Goal: Task Accomplishment & Management: Complete application form

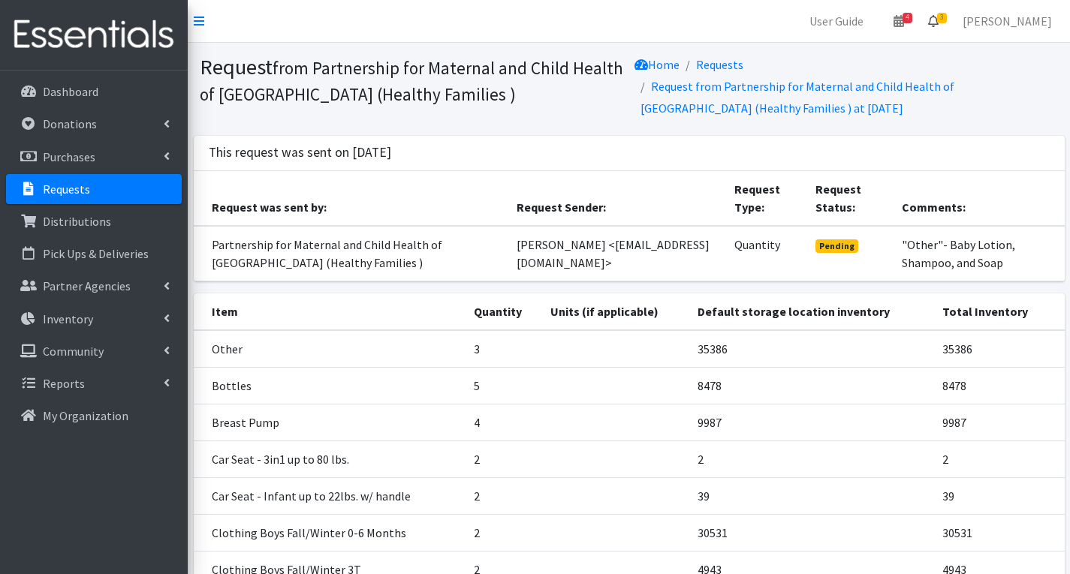
click at [947, 17] on span "3" at bounding box center [942, 18] width 10 height 11
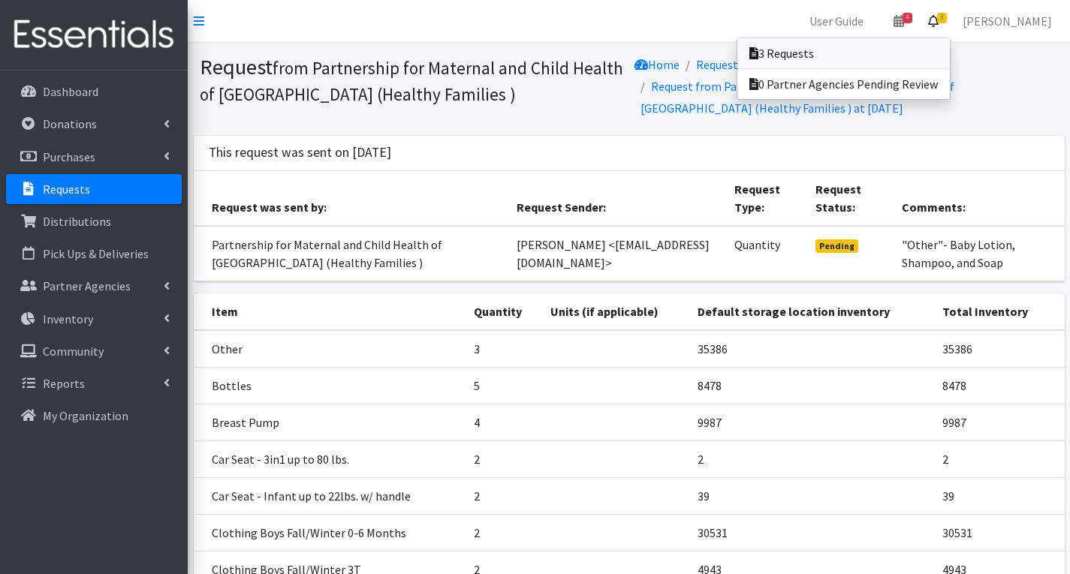
click at [887, 56] on link "3 Requests" at bounding box center [843, 53] width 212 height 30
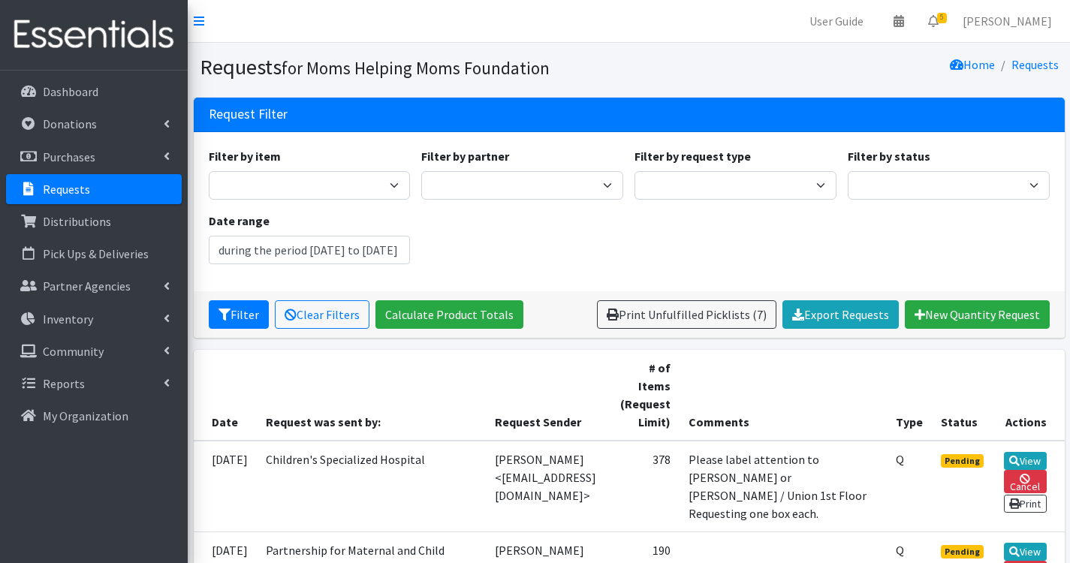
type input "July 23, 2025 - October 23, 2025"
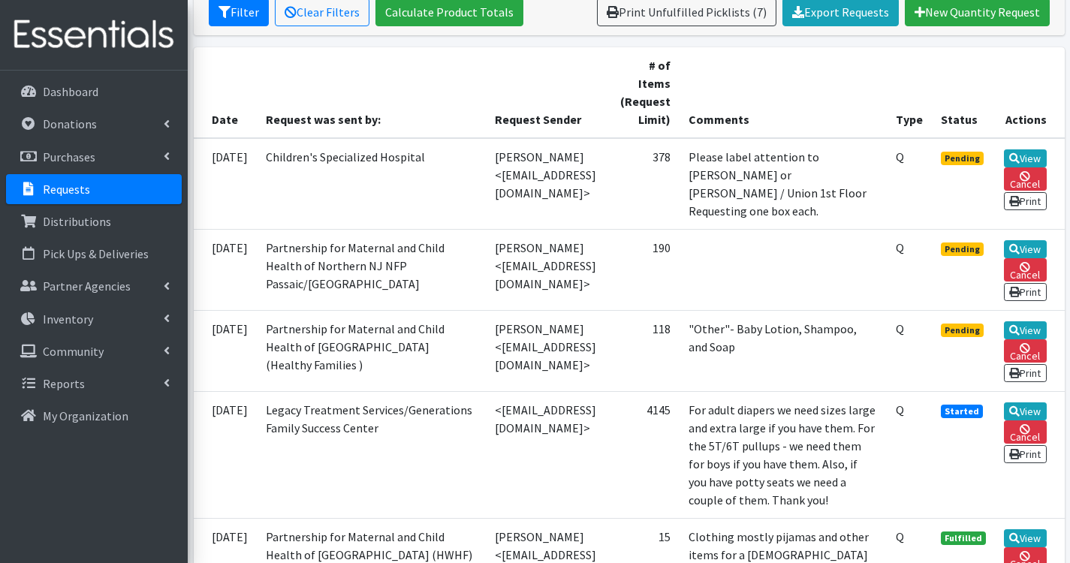
scroll to position [300, 0]
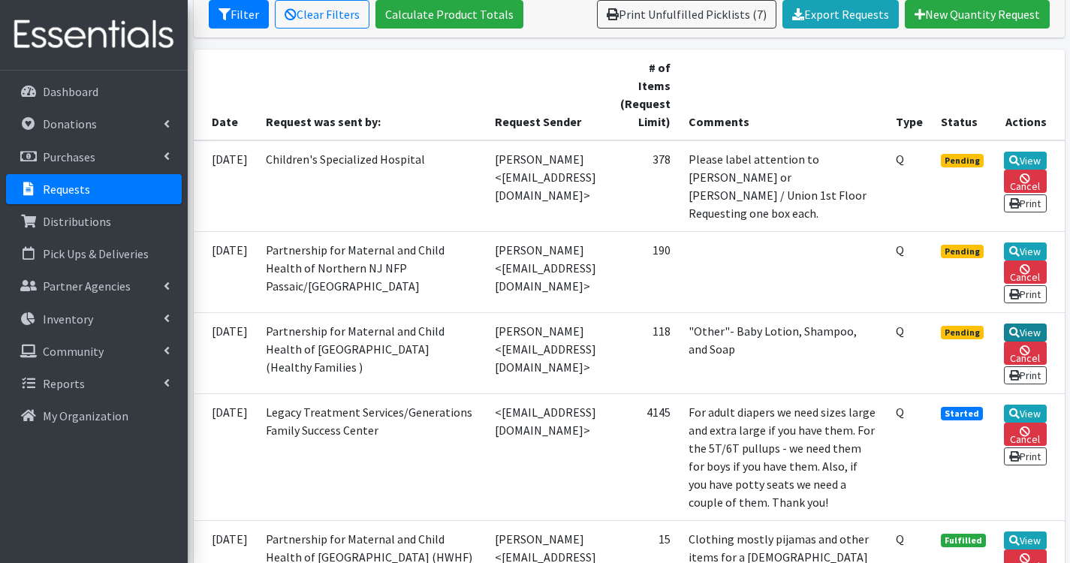
click at [1038, 342] on link "View" at bounding box center [1025, 333] width 43 height 18
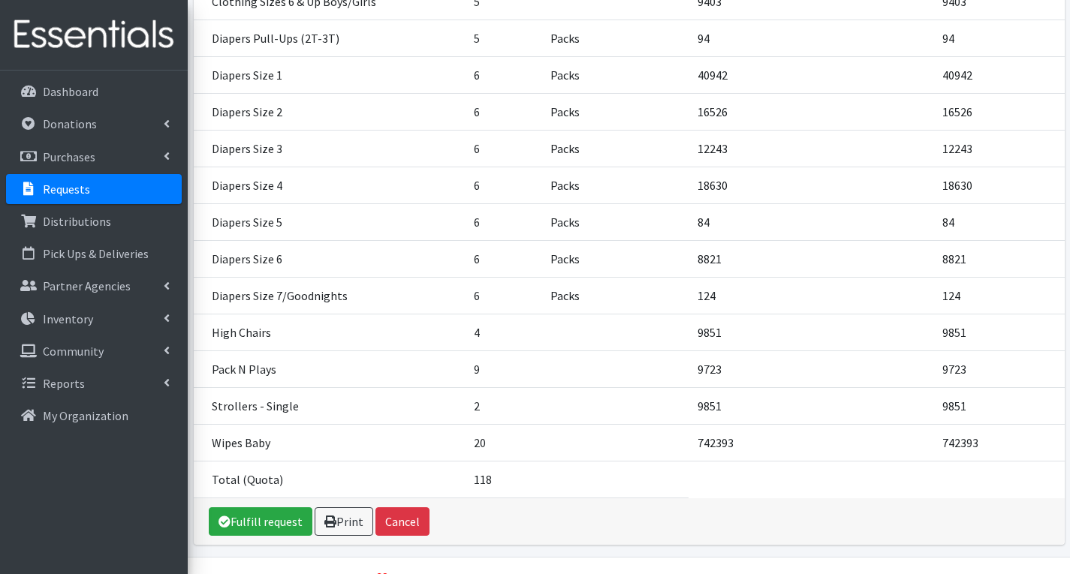
scroll to position [865, 0]
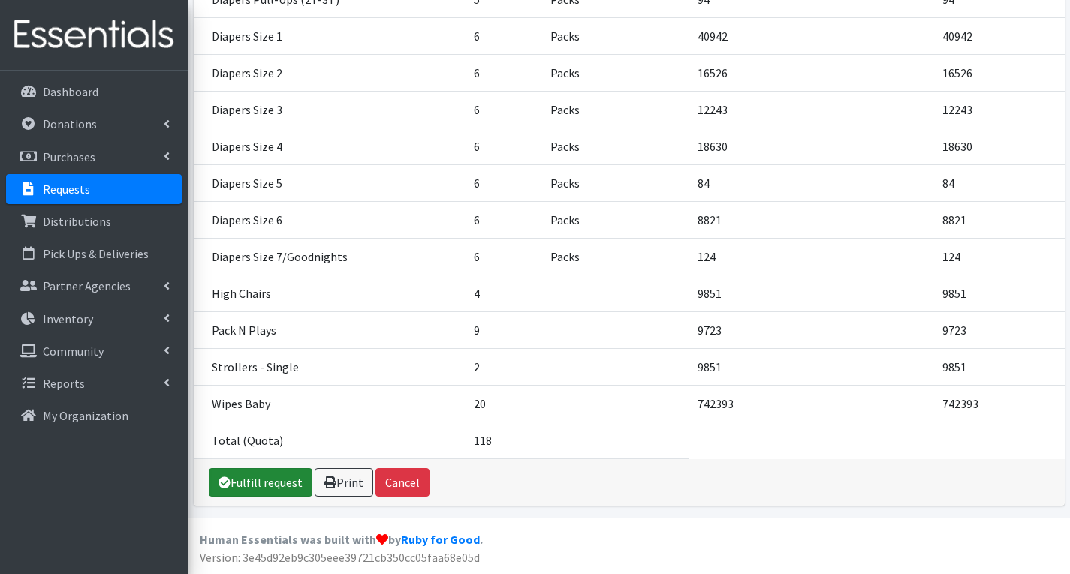
click at [244, 481] on link "Fulfill request" at bounding box center [261, 482] width 104 height 29
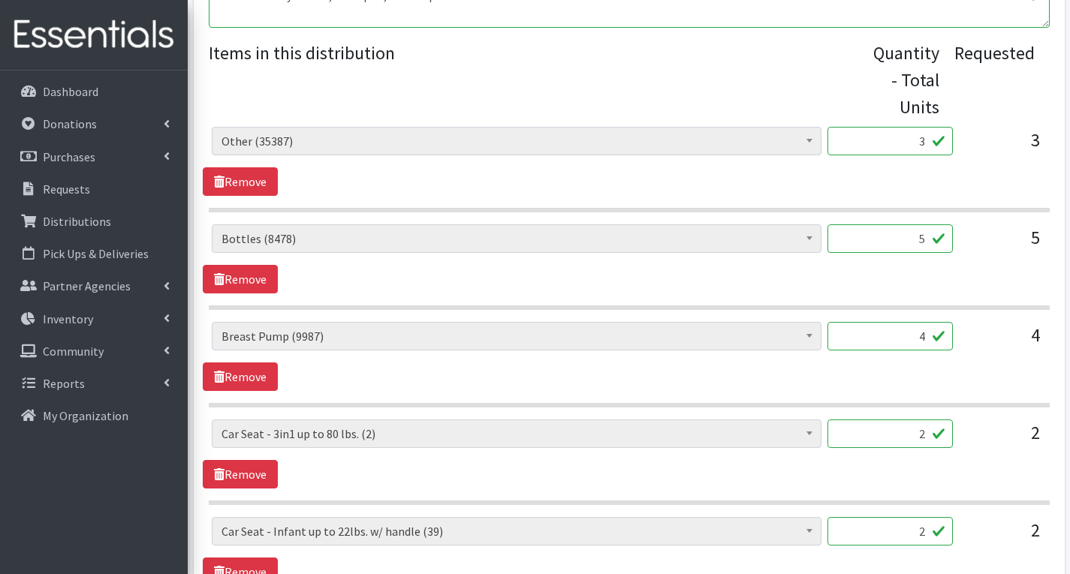
scroll to position [676, 0]
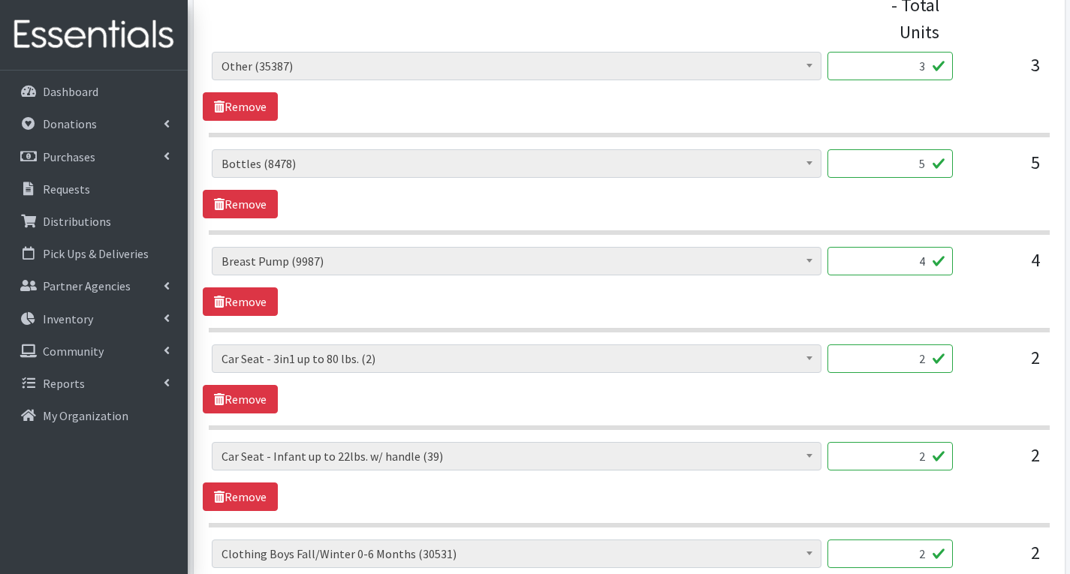
click at [926, 169] on input "5" at bounding box center [889, 163] width 125 height 29
type input "1"
click at [933, 264] on input "4" at bounding box center [889, 261] width 125 height 29
type input "3"
click at [932, 364] on input "2" at bounding box center [889, 359] width 125 height 29
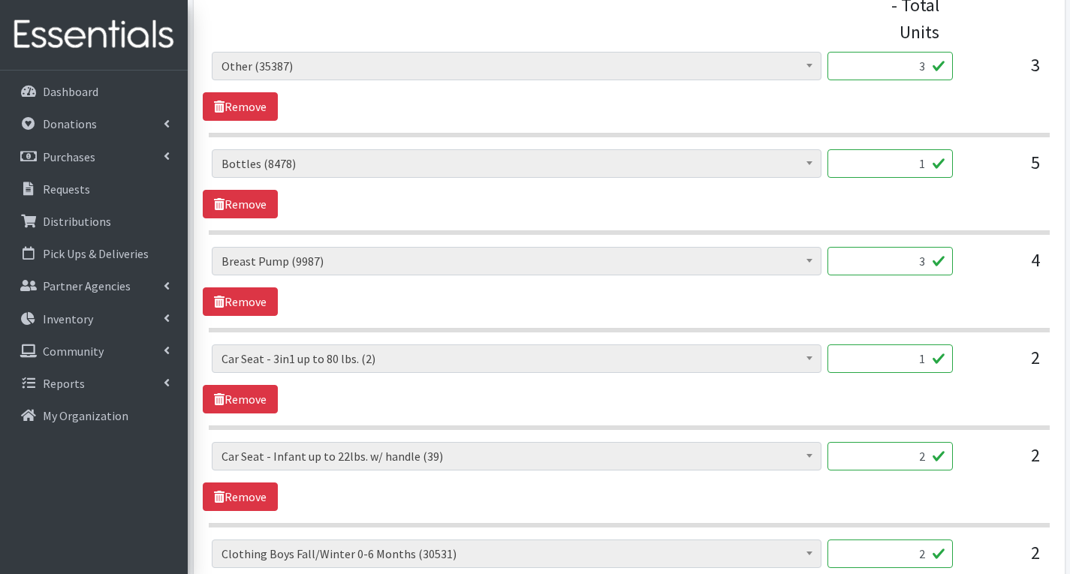
type input "1"
click at [925, 456] on input "2" at bounding box center [889, 456] width 125 height 29
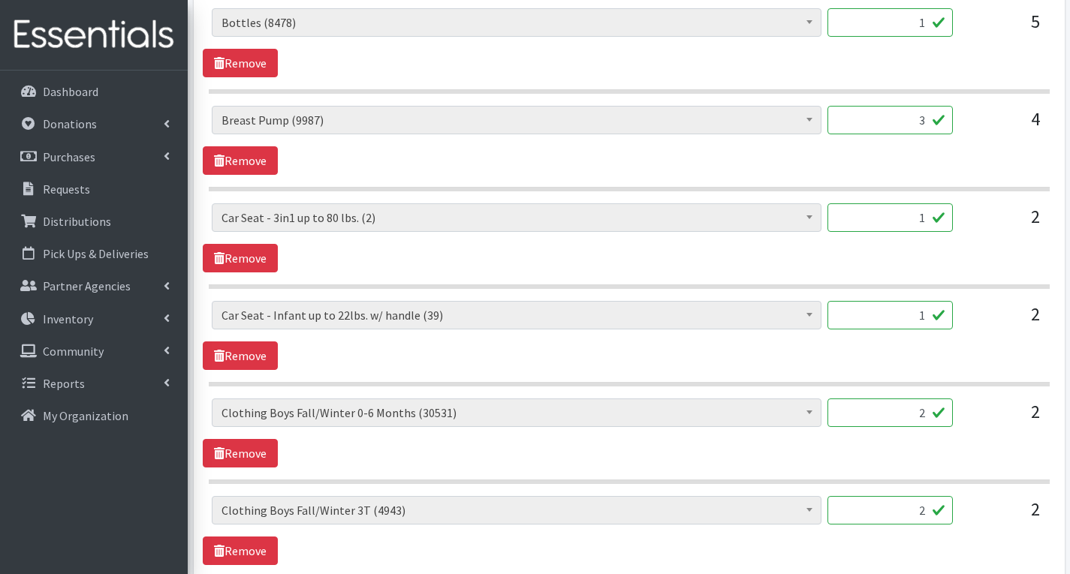
scroll to position [826, 0]
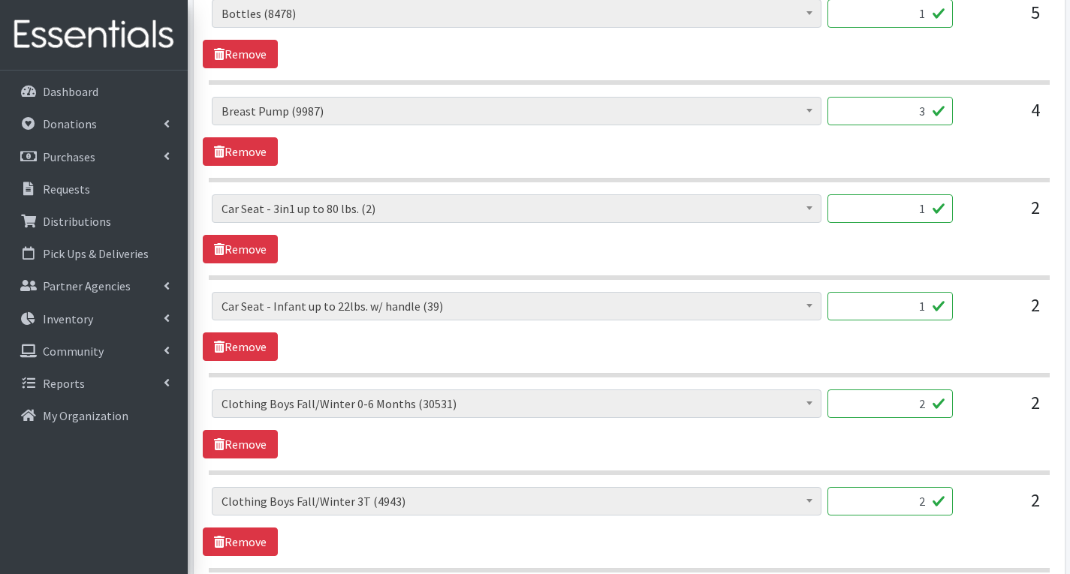
type input "1"
click at [932, 408] on input "2" at bounding box center [889, 404] width 125 height 29
type input "80"
click at [931, 505] on input "2" at bounding box center [889, 501] width 125 height 29
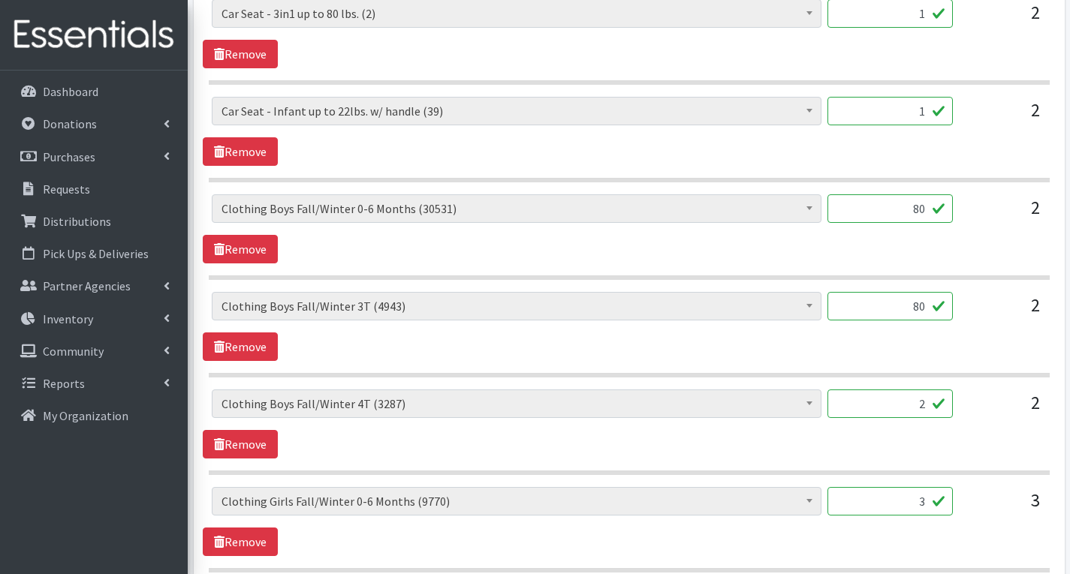
scroll to position [1126, 0]
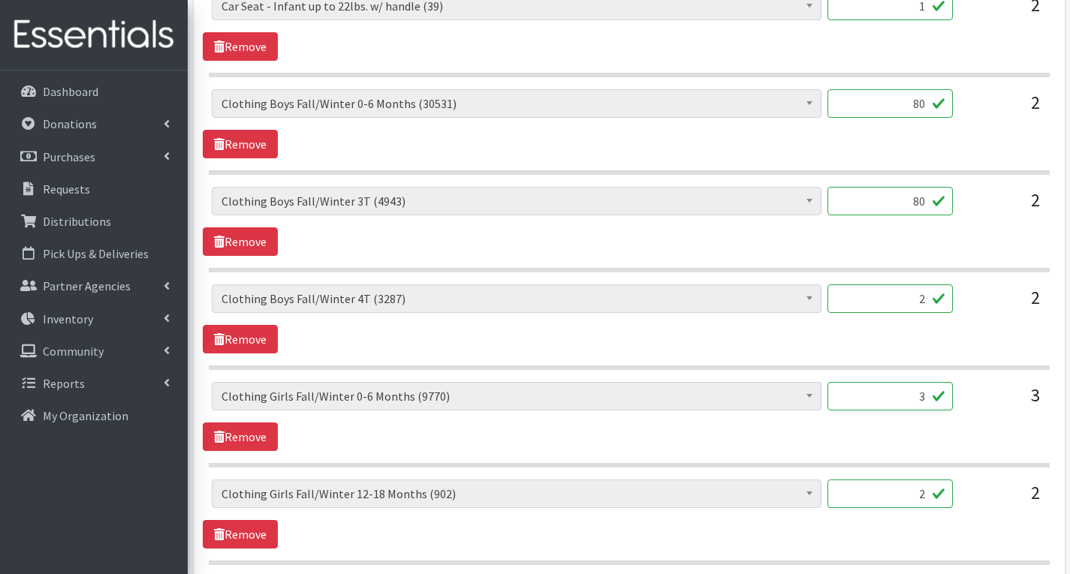
type input "80"
click at [926, 301] on input "2" at bounding box center [889, 299] width 125 height 29
type input "8"
type input "60"
click at [927, 205] on input "80" at bounding box center [889, 201] width 125 height 29
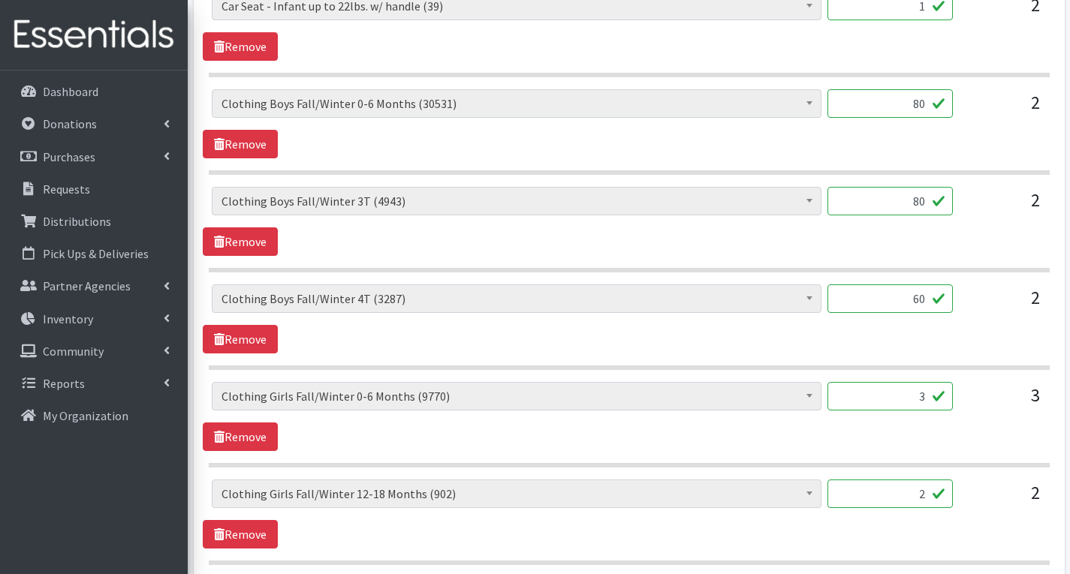
type input "8"
type input "60"
click at [930, 402] on input "3" at bounding box center [889, 396] width 125 height 29
type input "120"
click at [926, 500] on input "2" at bounding box center [889, 494] width 125 height 29
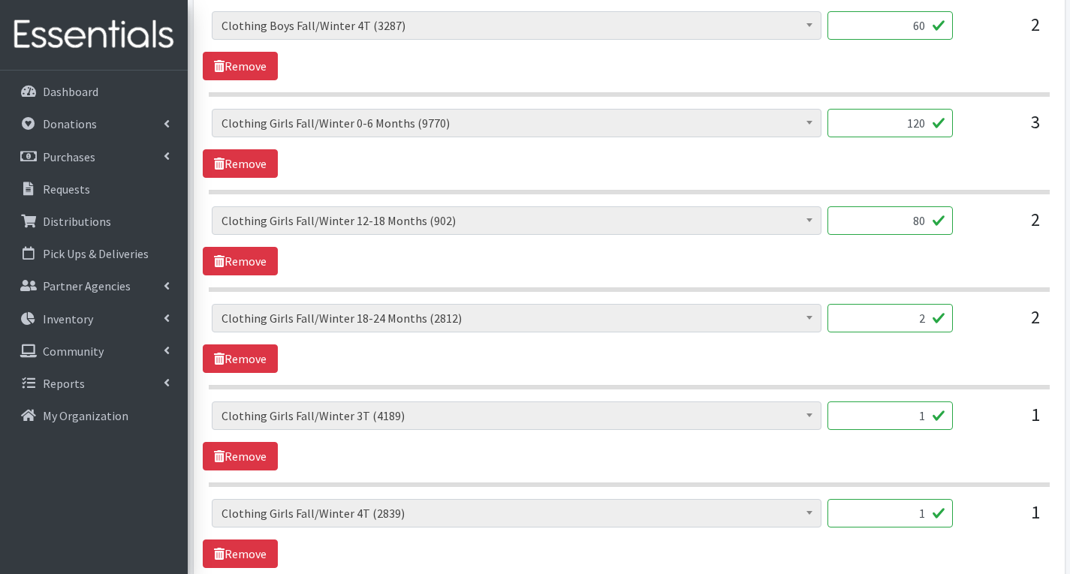
scroll to position [1426, 0]
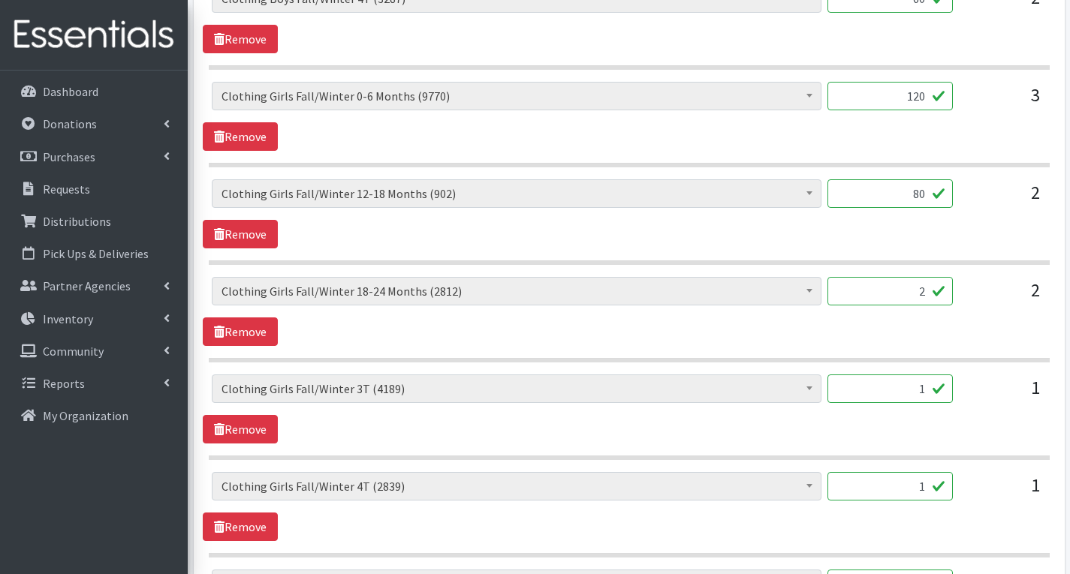
type input "80"
click at [928, 297] on input "2" at bounding box center [889, 291] width 125 height 29
type input "80"
click at [932, 392] on input "1" at bounding box center [889, 389] width 125 height 29
type input "30"
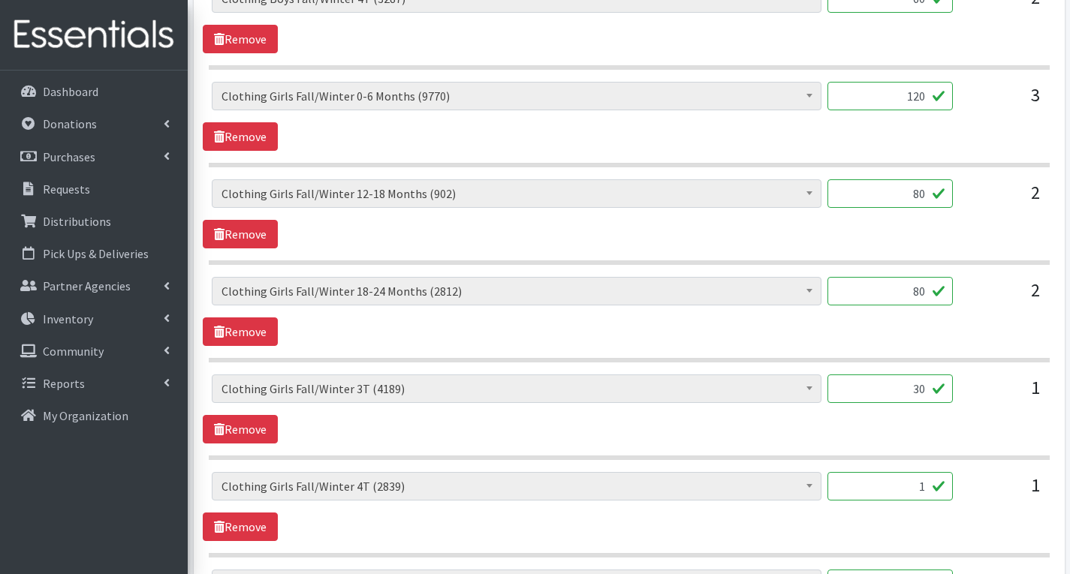
click at [928, 489] on input "1" at bounding box center [889, 486] width 125 height 29
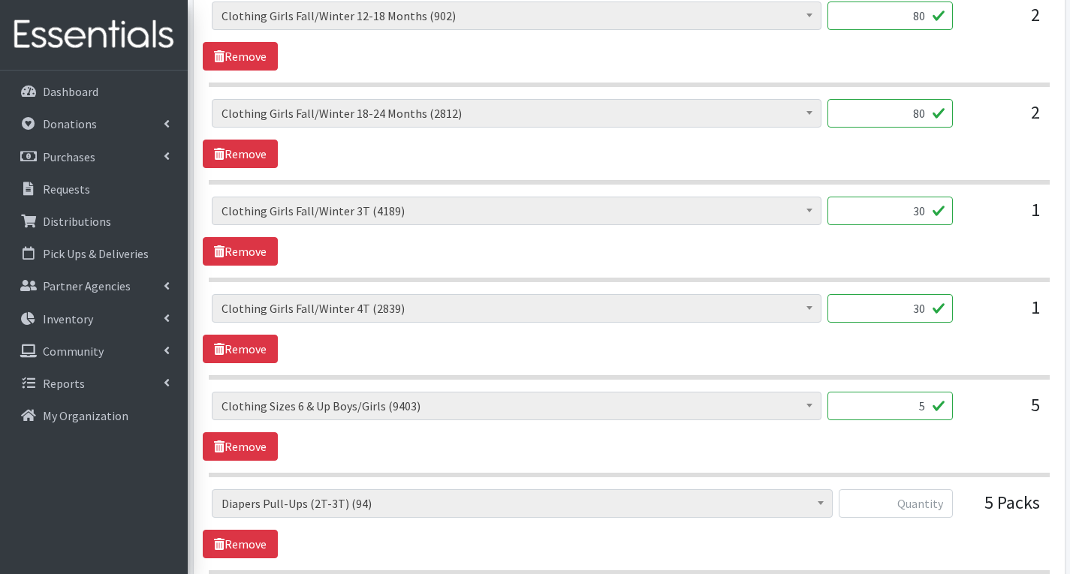
scroll to position [1652, 0]
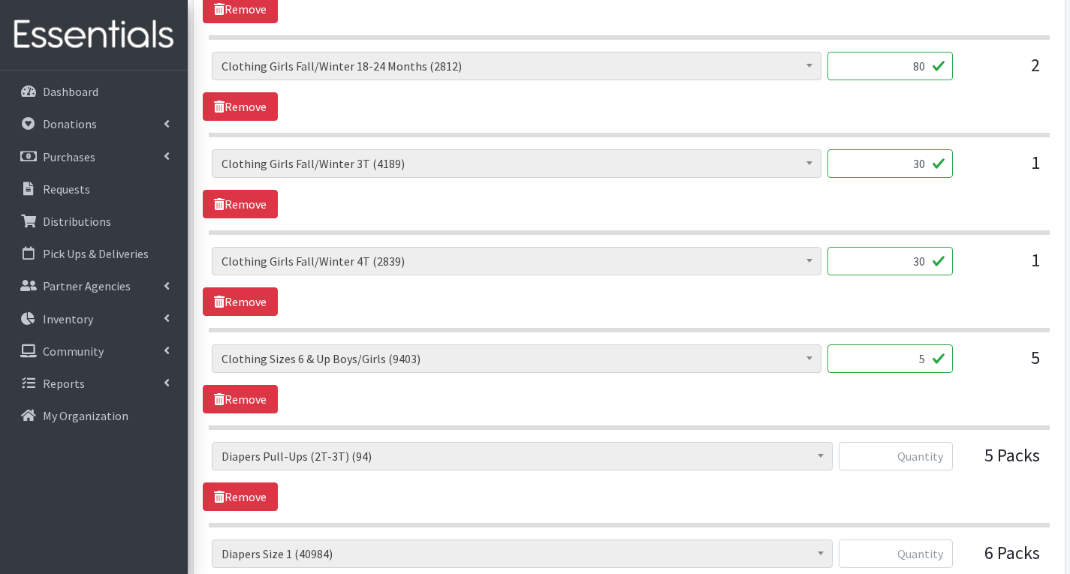
type input "30"
click at [911, 456] on input "text" at bounding box center [896, 456] width 114 height 29
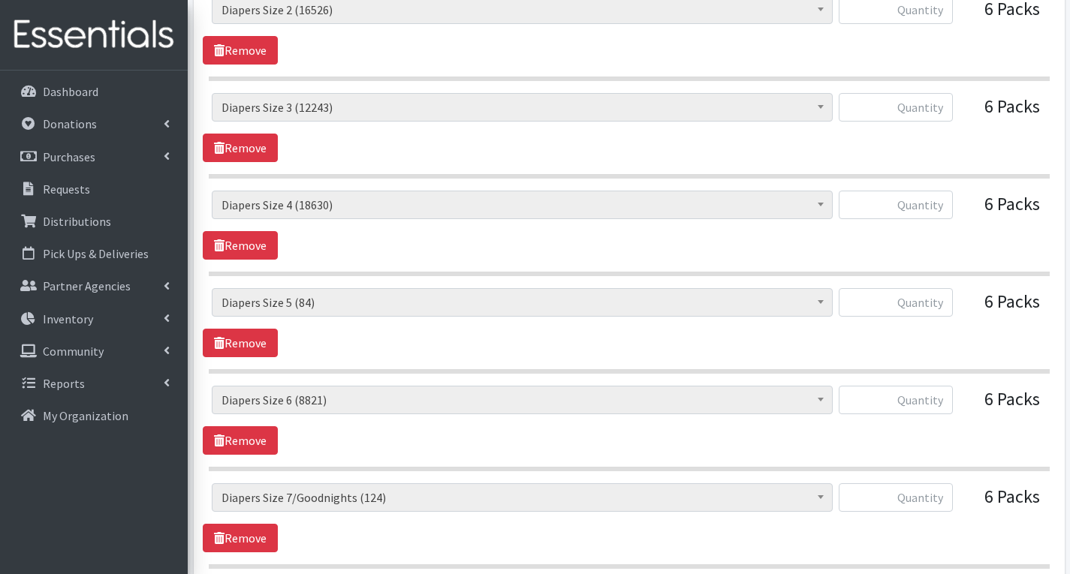
scroll to position [2327, 0]
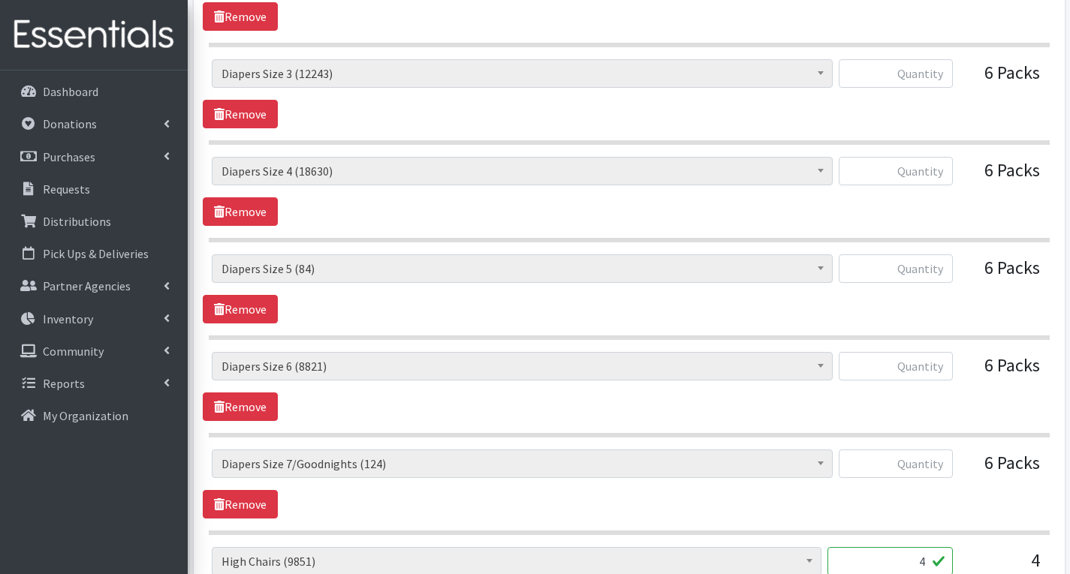
type input "25"
click at [945, 467] on input "text" at bounding box center [896, 464] width 114 height 29
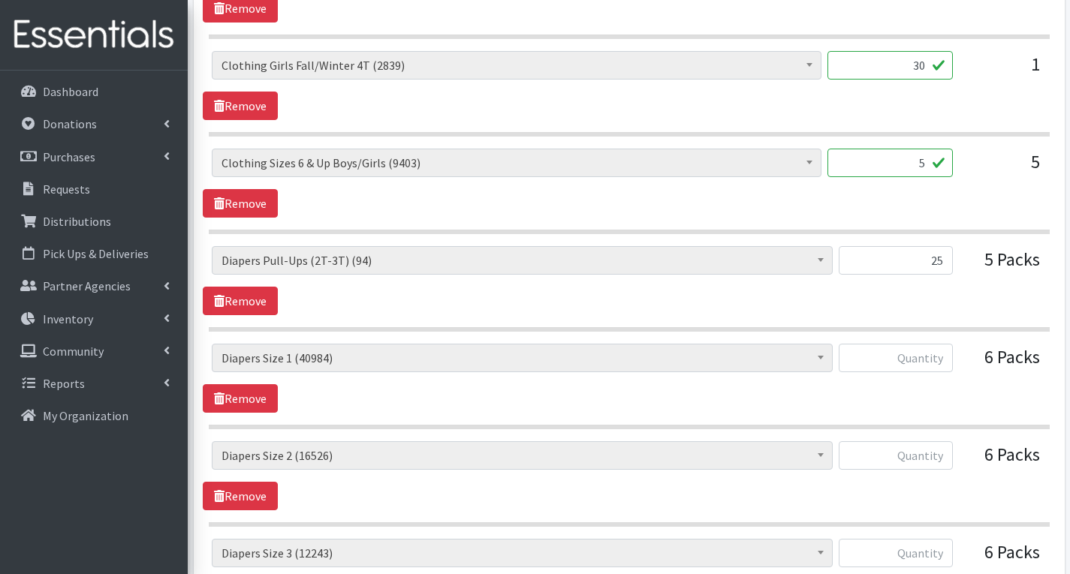
scroll to position [1972, 0]
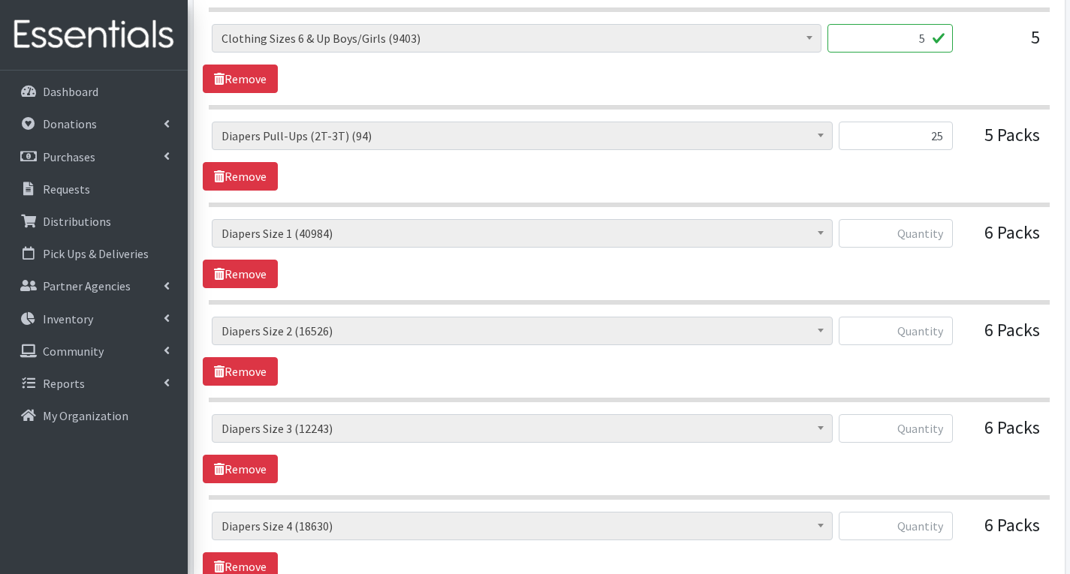
type input "0"
click at [944, 235] on input "text" at bounding box center [896, 233] width 114 height 29
type input "308"
click at [938, 334] on input "text" at bounding box center [896, 331] width 114 height 29
type input "296"
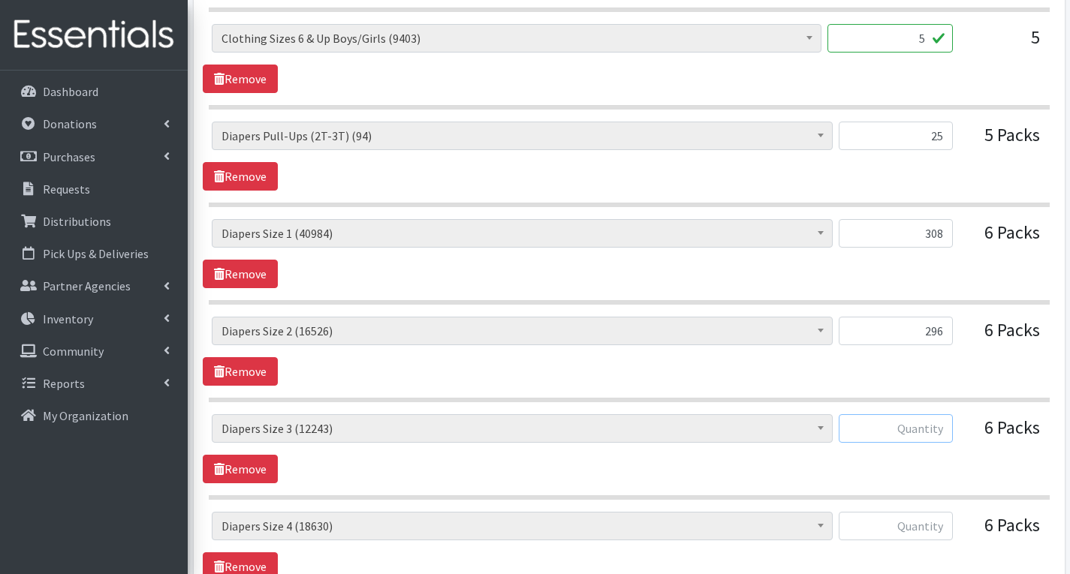
click at [930, 433] on input "text" at bounding box center [896, 428] width 114 height 29
type input "308"
click at [935, 529] on input "text" at bounding box center [896, 526] width 114 height 29
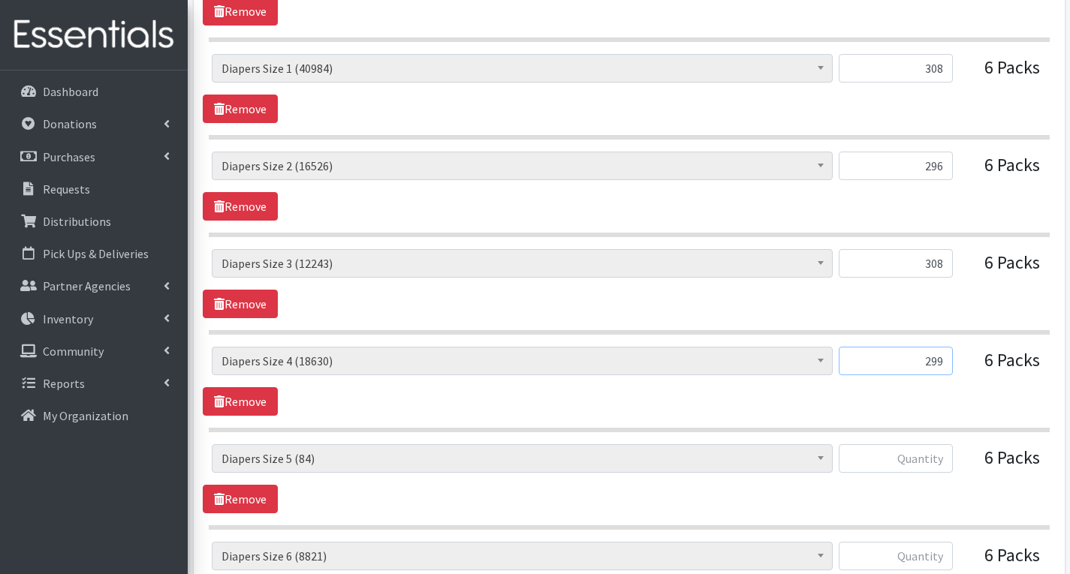
scroll to position [2198, 0]
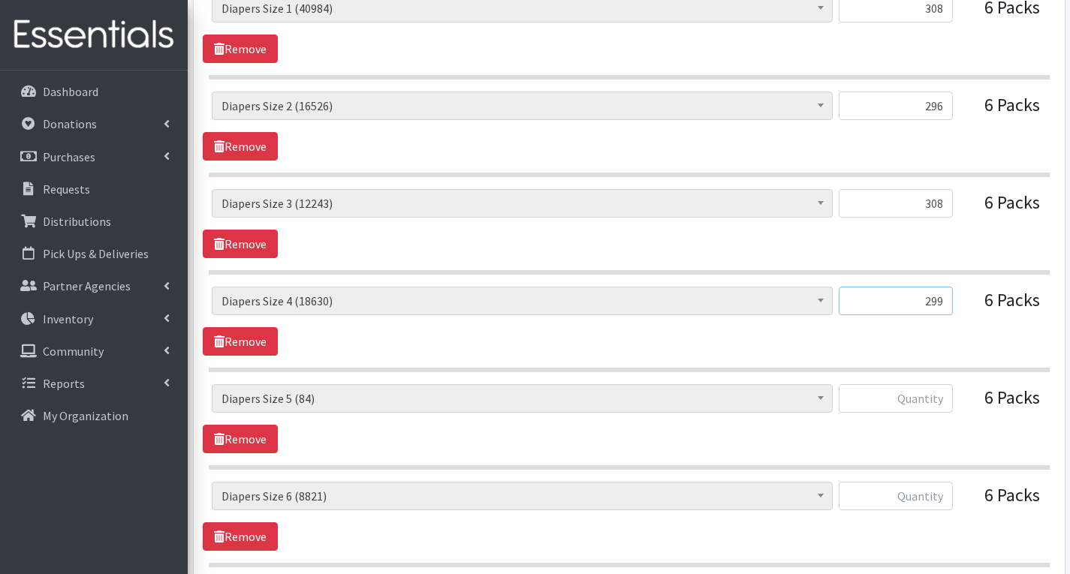
type input "299"
click at [932, 397] on input "text" at bounding box center [896, 398] width 114 height 29
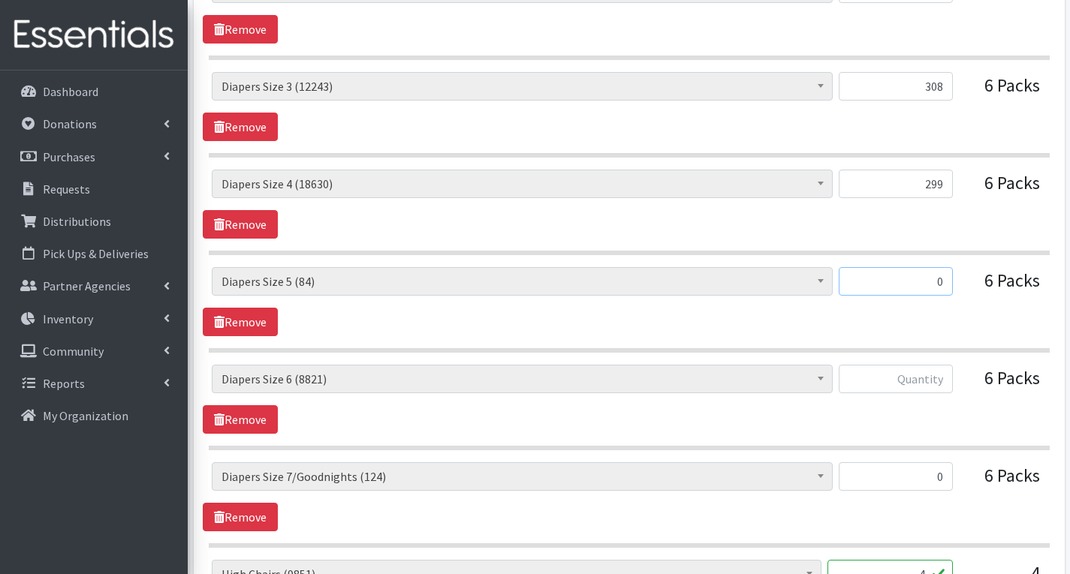
scroll to position [2348, 0]
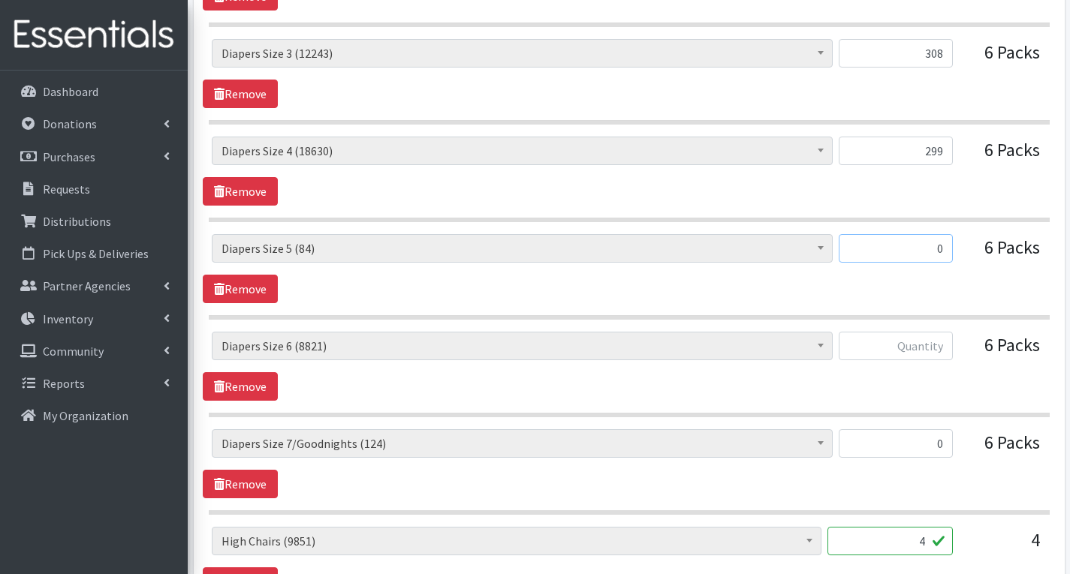
type input "0"
click at [938, 344] on input "text" at bounding box center [896, 346] width 114 height 29
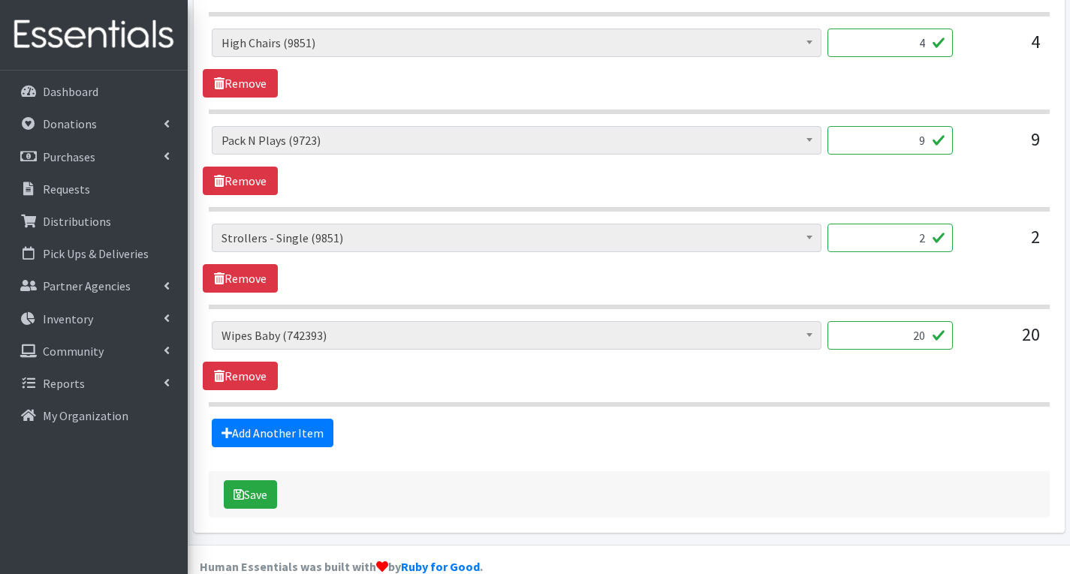
scroll to position [2873, 0]
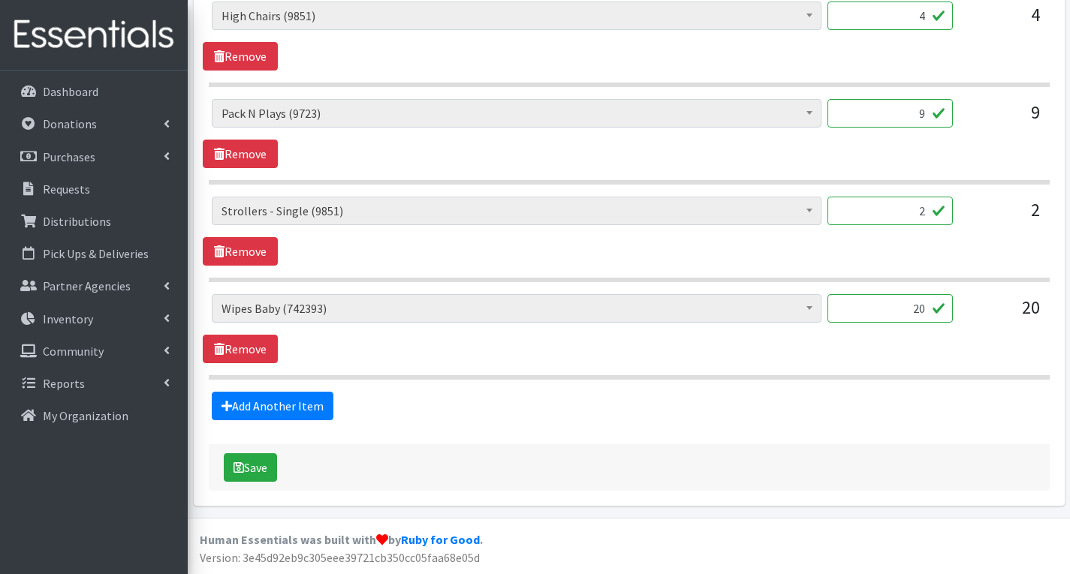
type input "300"
click at [927, 311] on input "20" at bounding box center [889, 308] width 125 height 29
type input "2"
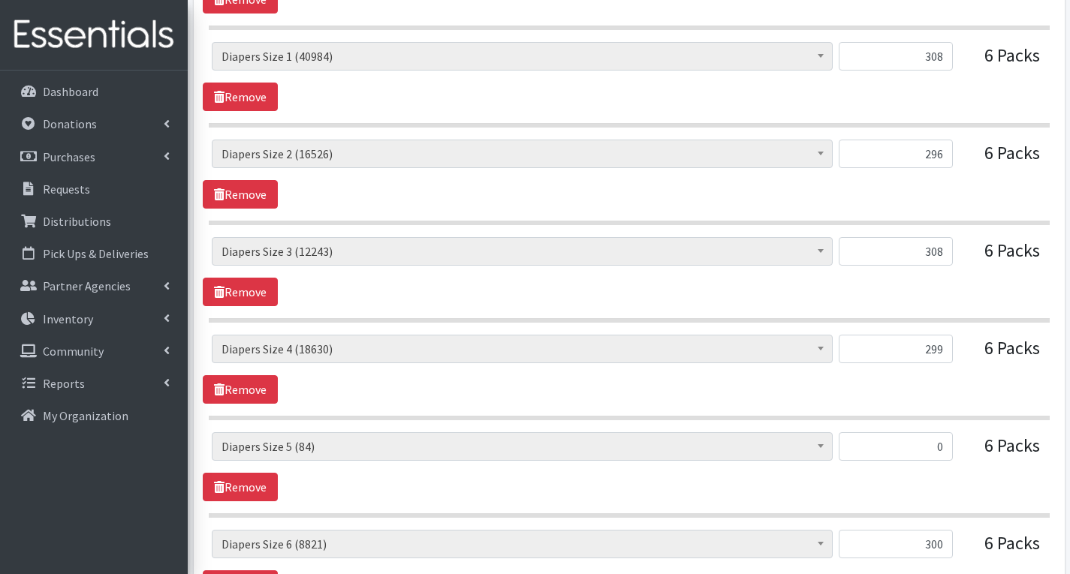
scroll to position [2122, 0]
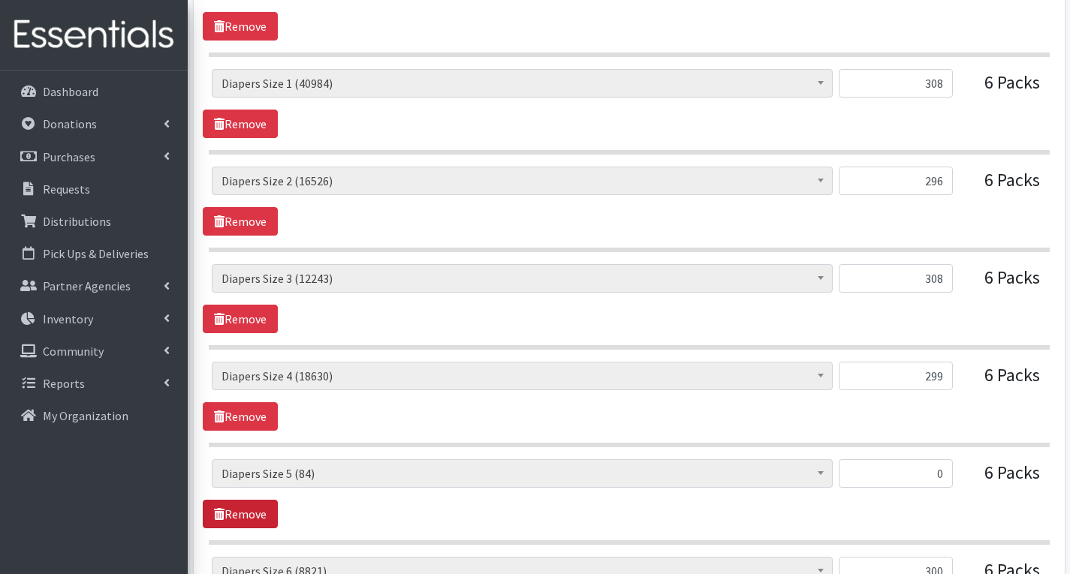
type input "1440"
click at [256, 519] on link "Remove" at bounding box center [240, 514] width 75 height 29
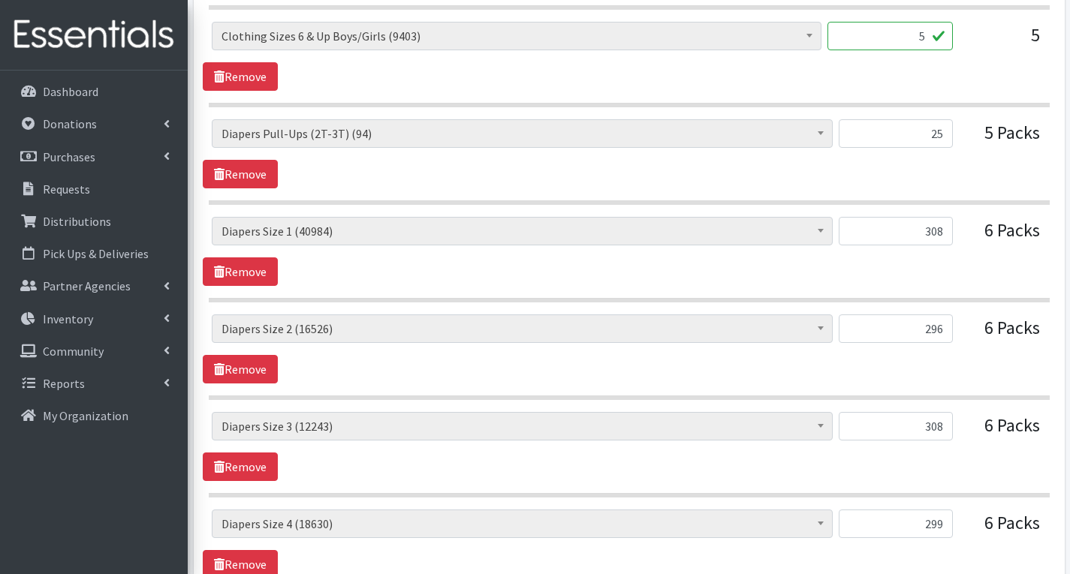
scroll to position [1972, 0]
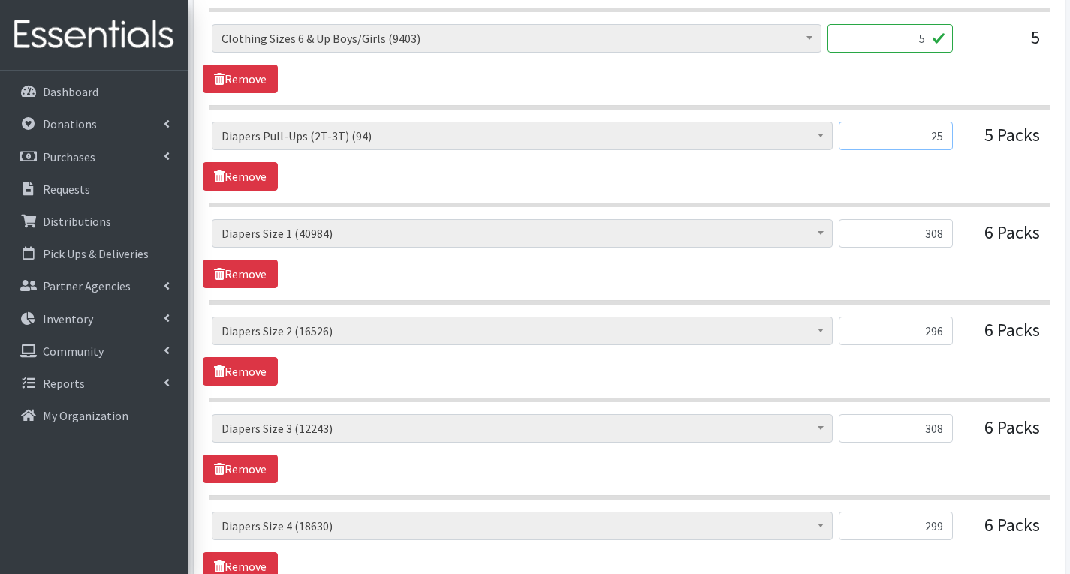
click at [949, 143] on input "25" at bounding box center [896, 136] width 114 height 29
type input "2"
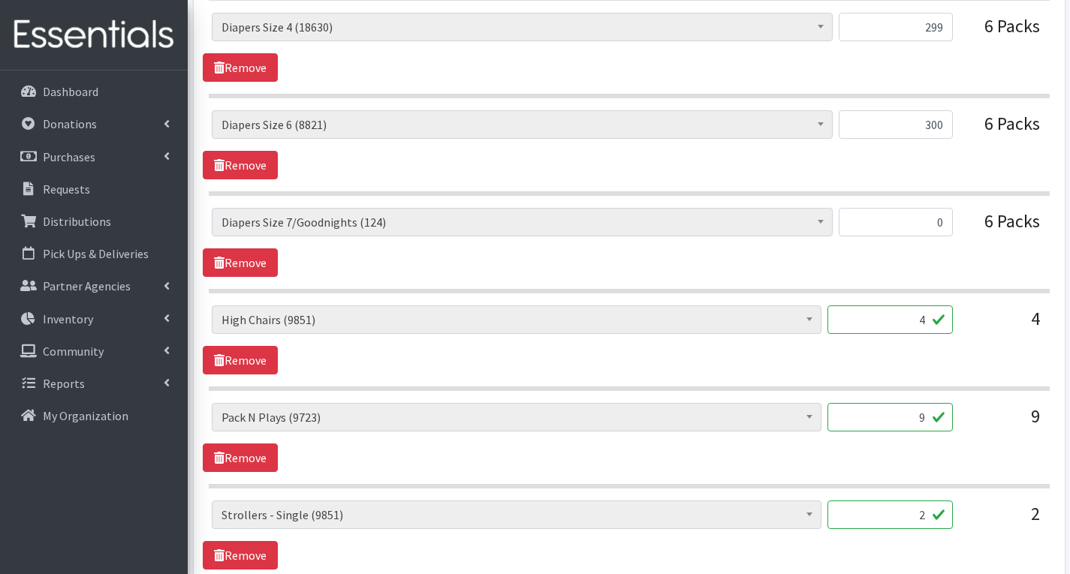
scroll to position [2498, 0]
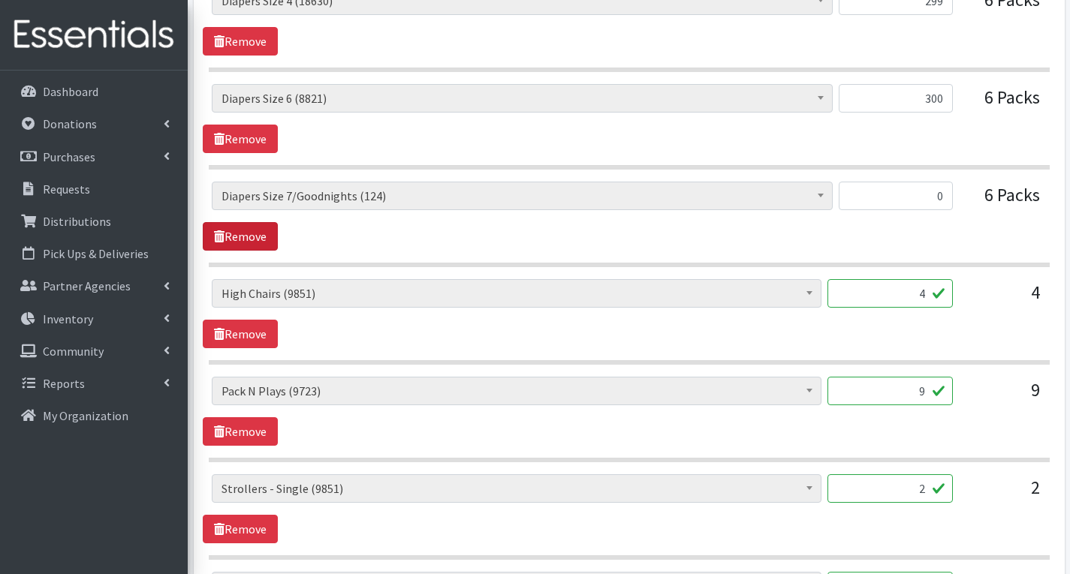
type input "48"
click at [259, 238] on link "Remove" at bounding box center [240, 236] width 75 height 29
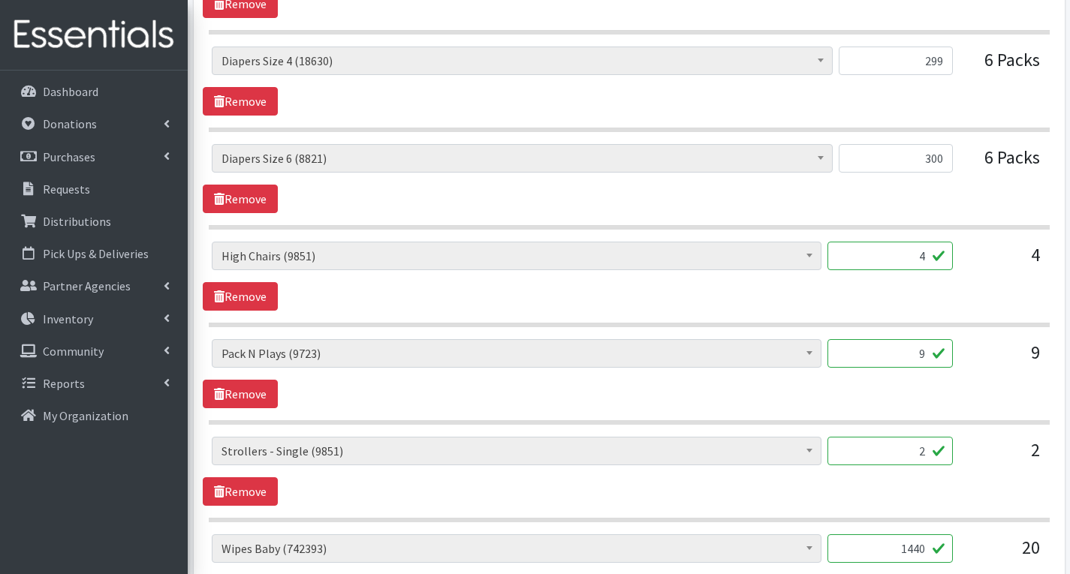
scroll to position [2528, 0]
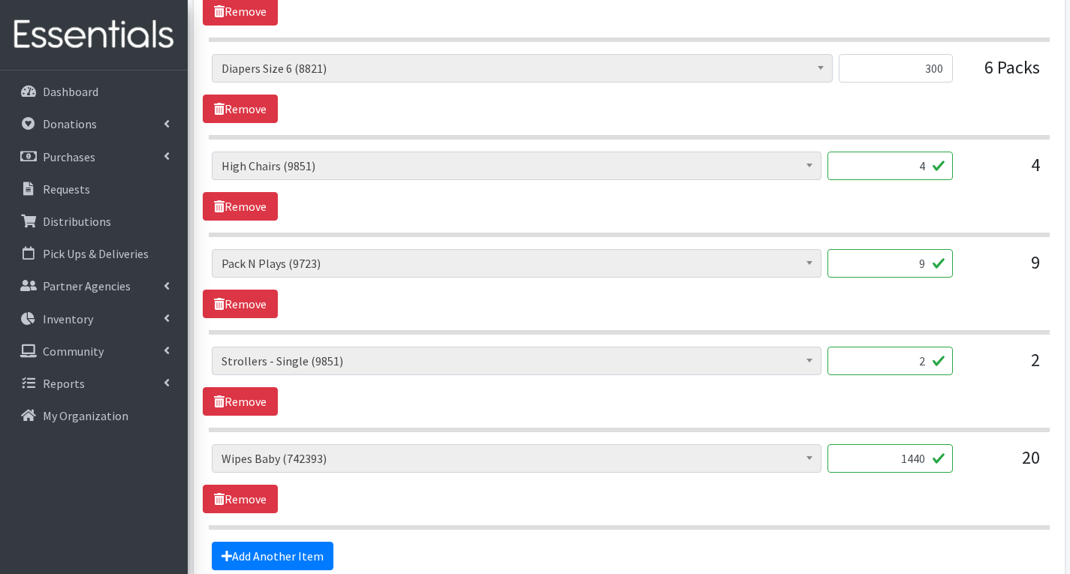
click at [926, 269] on input "9" at bounding box center [889, 263] width 125 height 29
type input "1"
click at [983, 313] on div "# of Children this order will serve (70899) # of Individuals Living in Househol…" at bounding box center [629, 283] width 852 height 69
click at [932, 365] on input "2" at bounding box center [889, 361] width 125 height 29
type input "0"
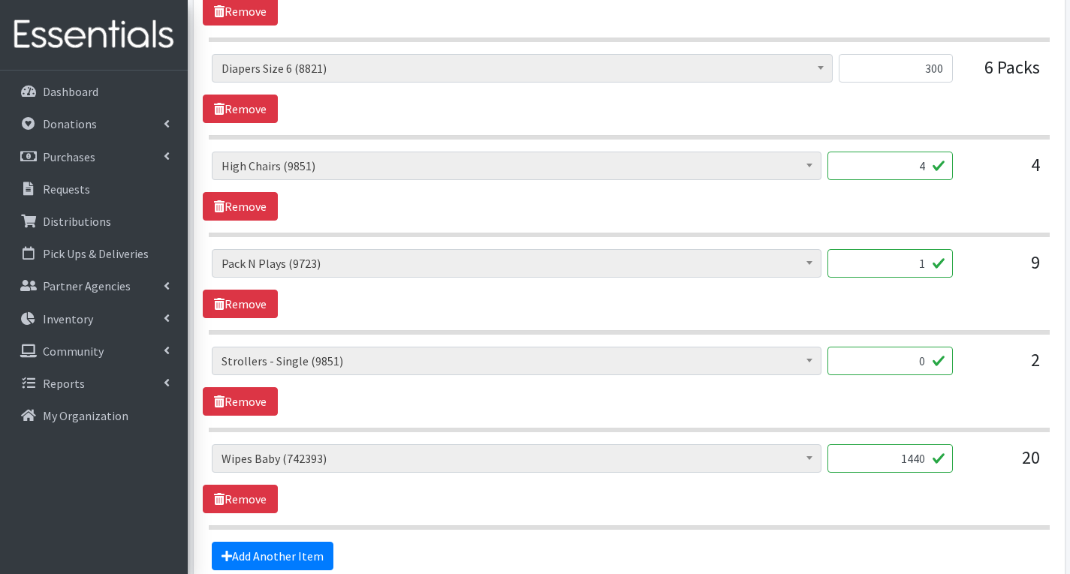
click at [927, 265] on input "1" at bounding box center [889, 263] width 125 height 29
type input "2"
click at [966, 399] on div "# of Children this order will serve (70899) # of Individuals Living in Househol…" at bounding box center [629, 381] width 852 height 69
click at [928, 166] on input "4" at bounding box center [889, 166] width 125 height 29
type input "0"
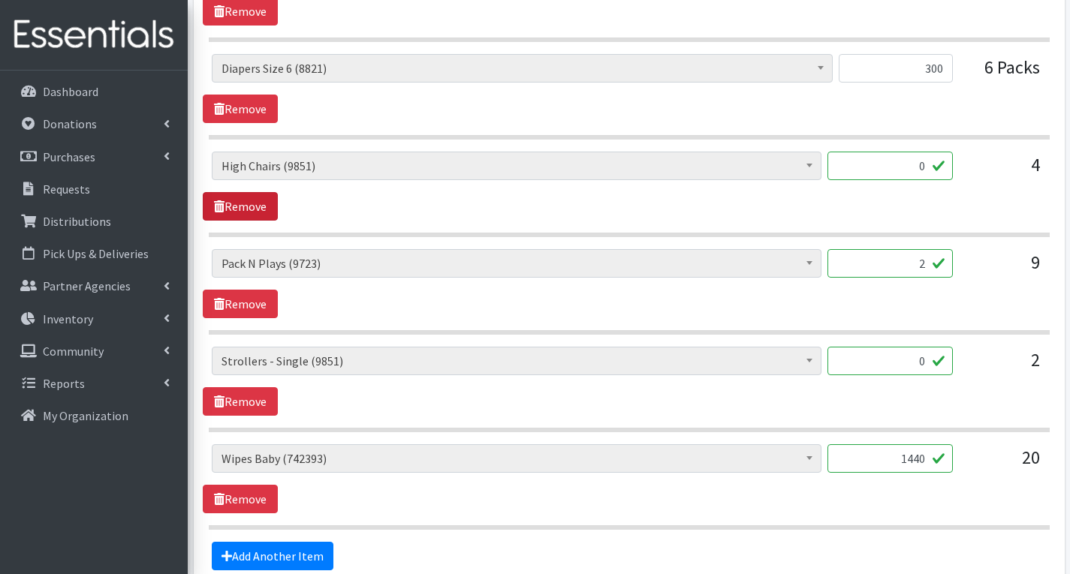
click at [245, 203] on link "Remove" at bounding box center [240, 206] width 75 height 29
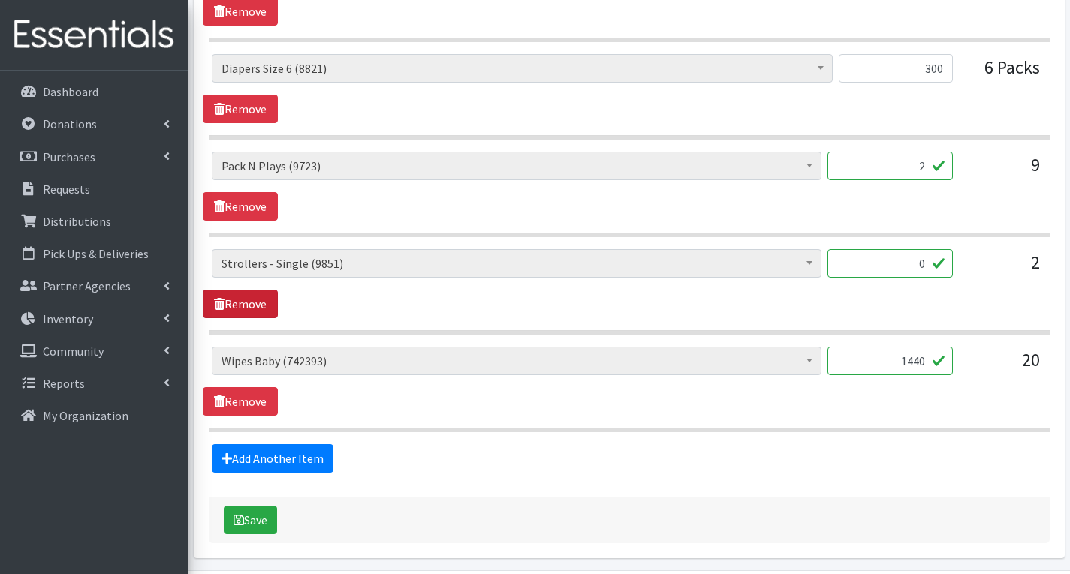
click at [257, 306] on link "Remove" at bounding box center [240, 304] width 75 height 29
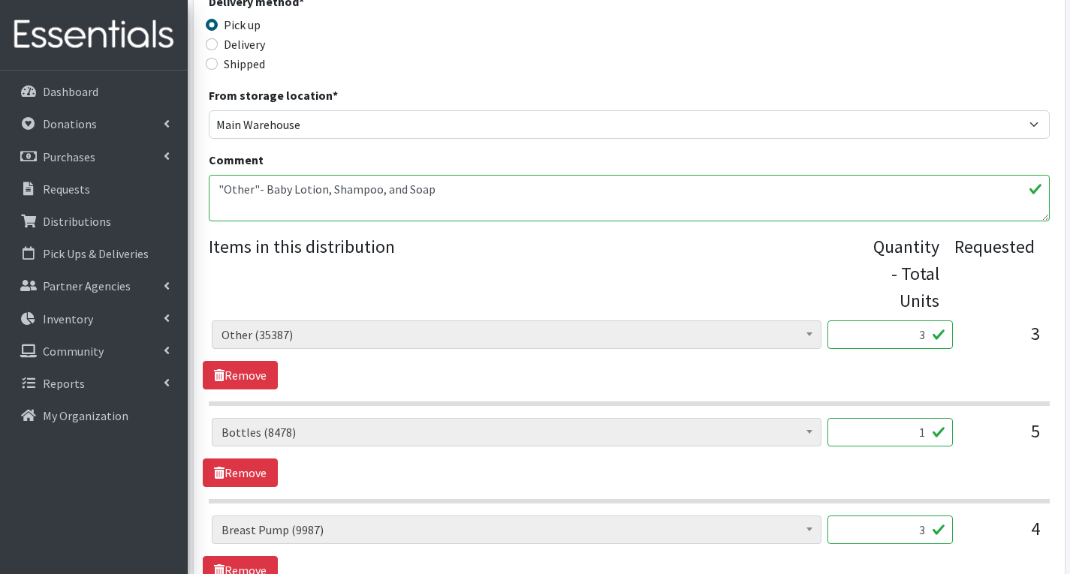
scroll to position [381, 0]
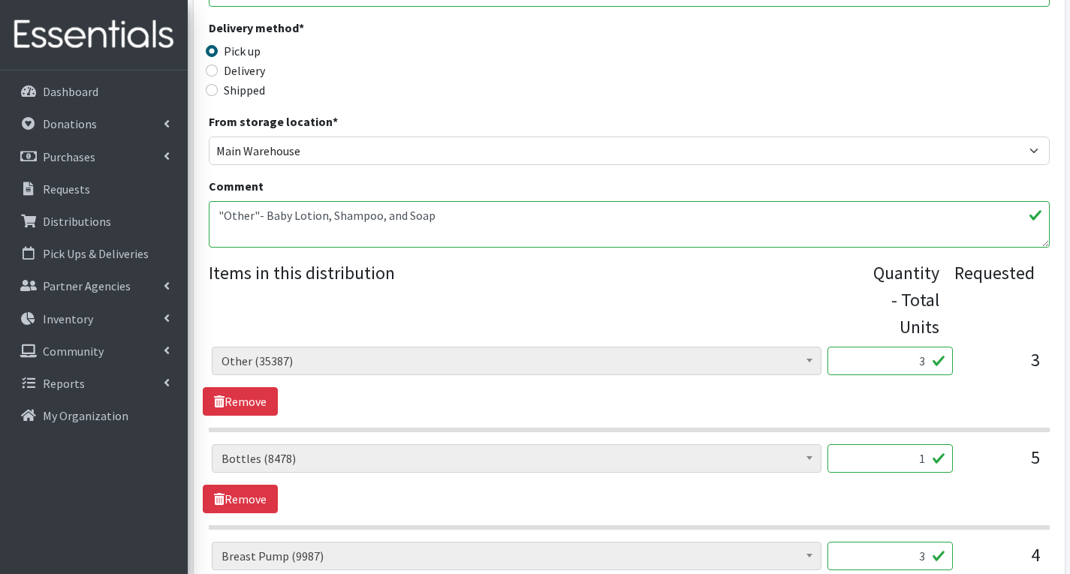
click at [444, 211] on textarea ""Other"- Baby Lotion, Shampoo, and Soap" at bounding box center [629, 224] width 841 height 47
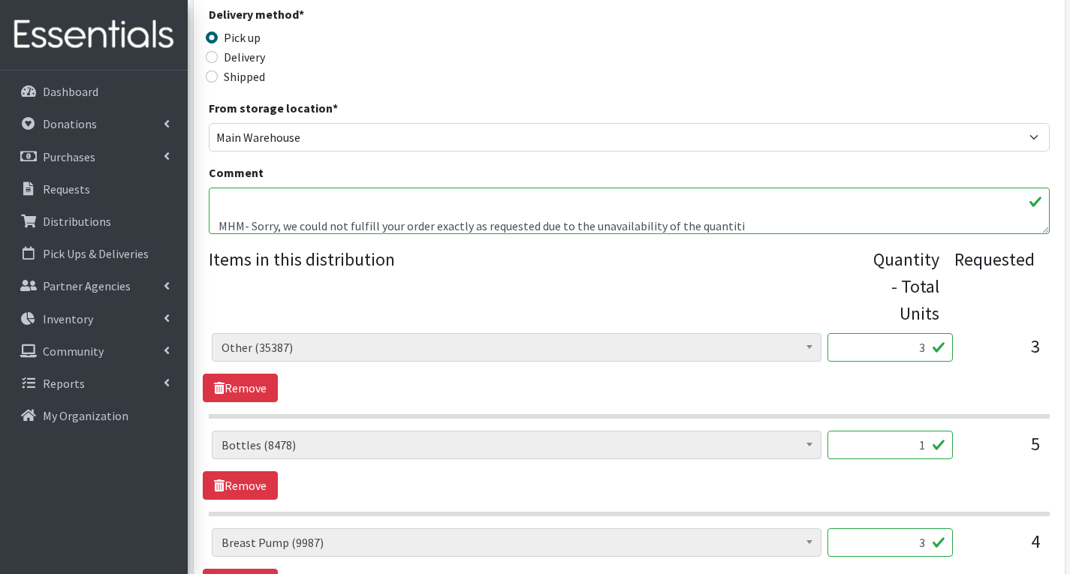
scroll to position [450, 0]
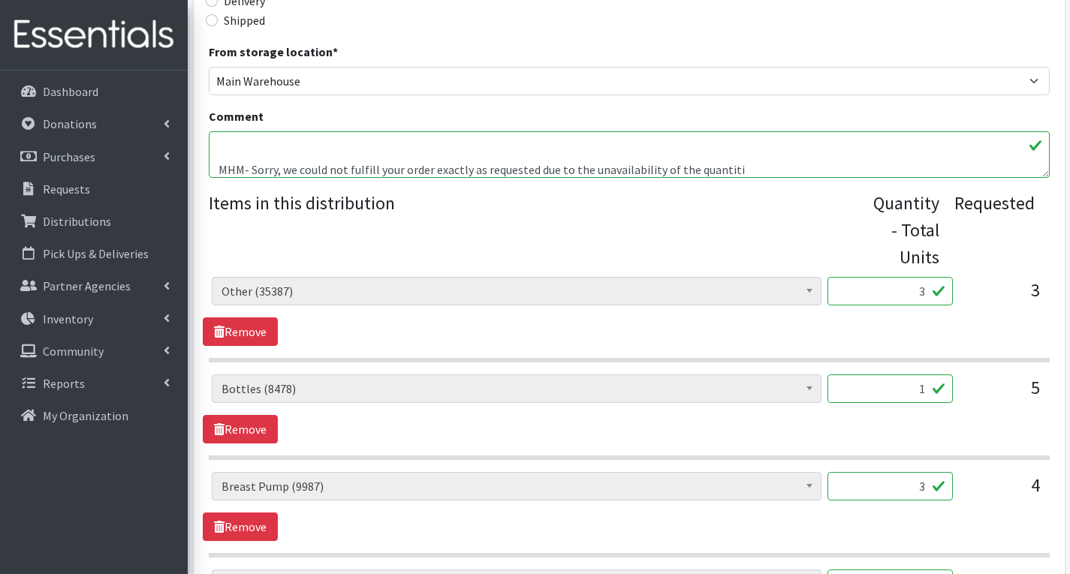
click at [740, 170] on textarea ""Other"- Baby Lotion, Shampoo, and Soap" at bounding box center [629, 154] width 841 height 47
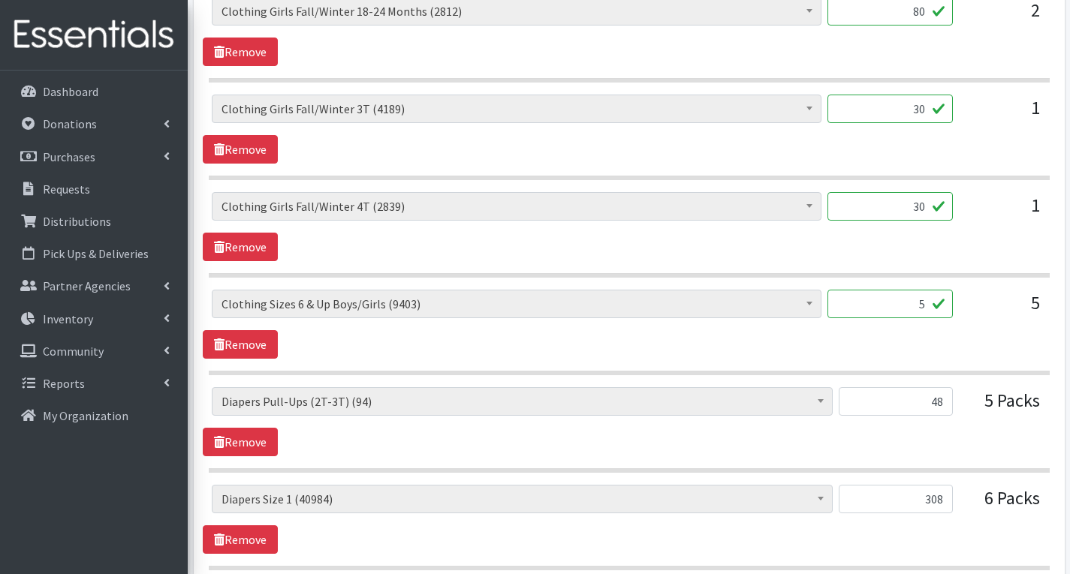
scroll to position [1807, 0]
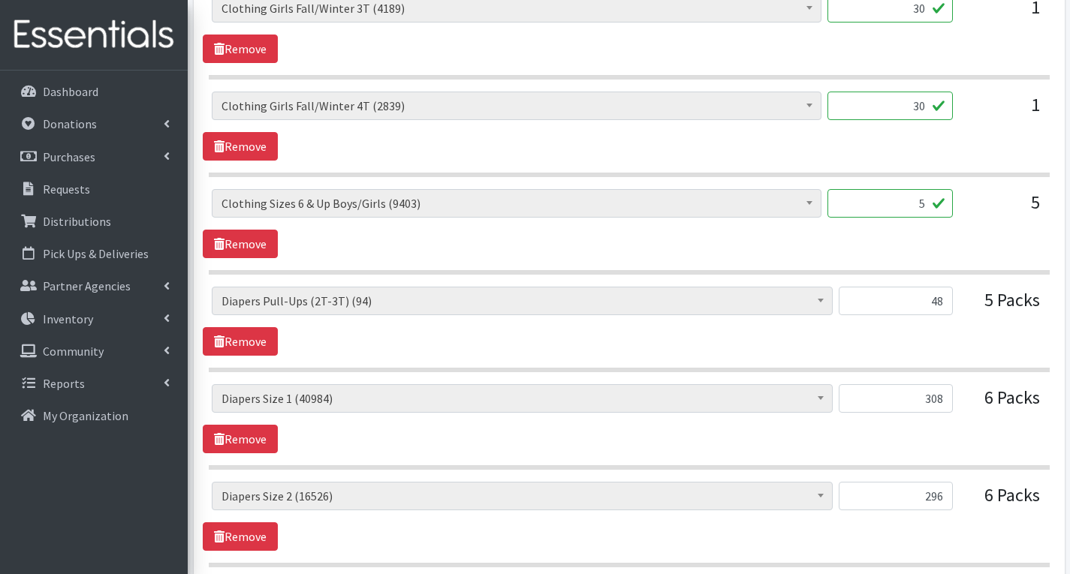
type textarea ""Other"- Baby Lotion, Shampoo, and Soap MHM- Sorry, we could not fulfill your o…"
click at [932, 206] on input "5" at bounding box center [889, 203] width 125 height 29
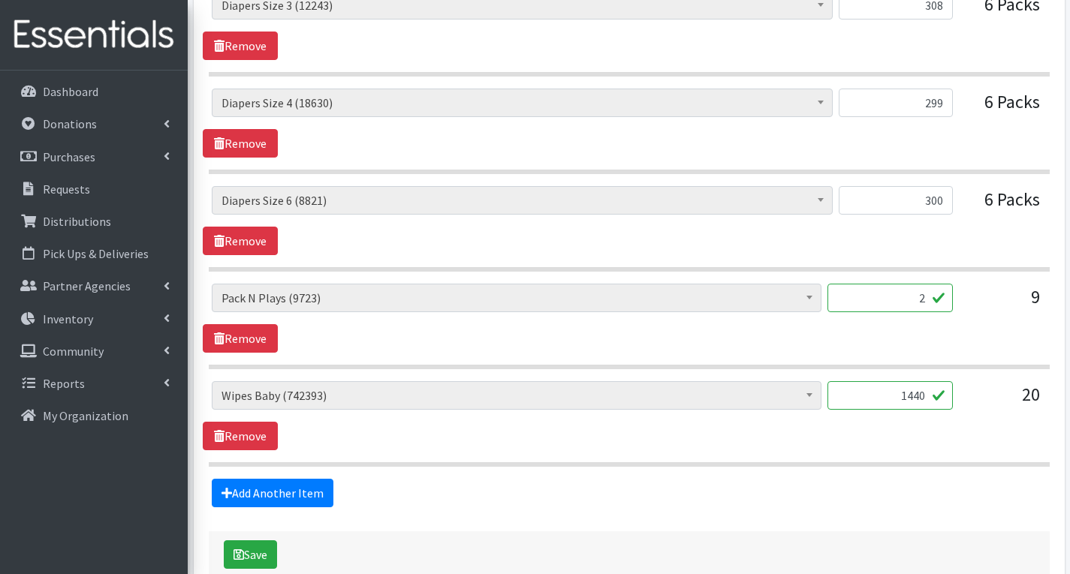
scroll to position [2483, 0]
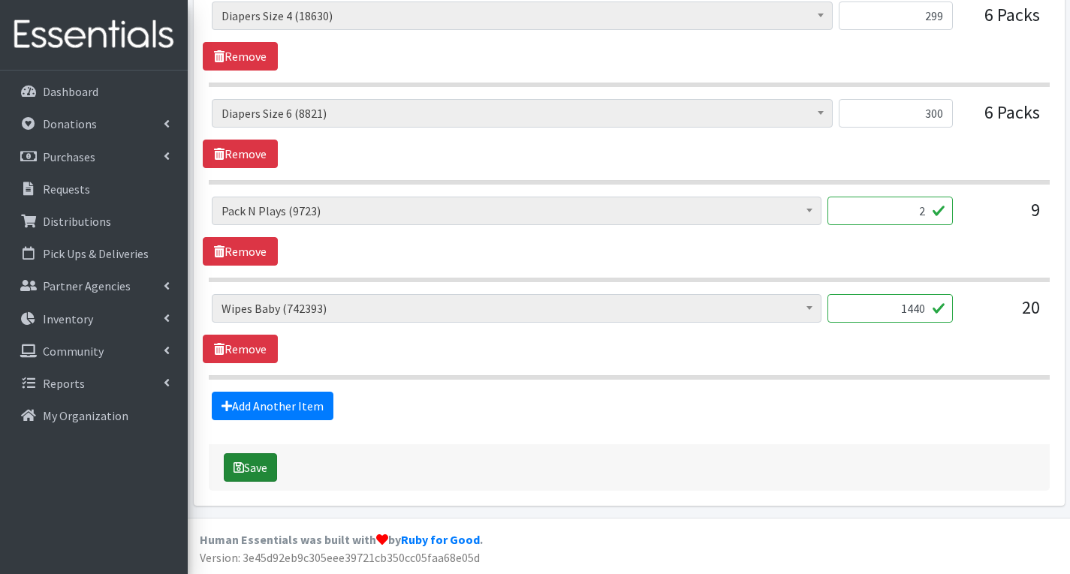
type input "20"
click at [258, 468] on button "Save" at bounding box center [250, 467] width 53 height 29
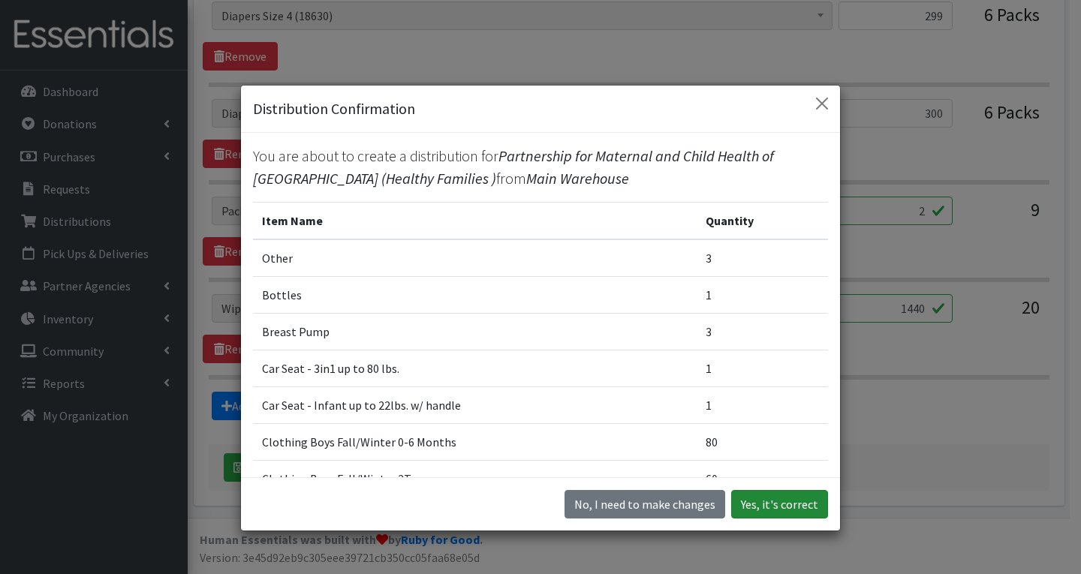
click at [783, 502] on button "Yes, it's correct" at bounding box center [779, 504] width 97 height 29
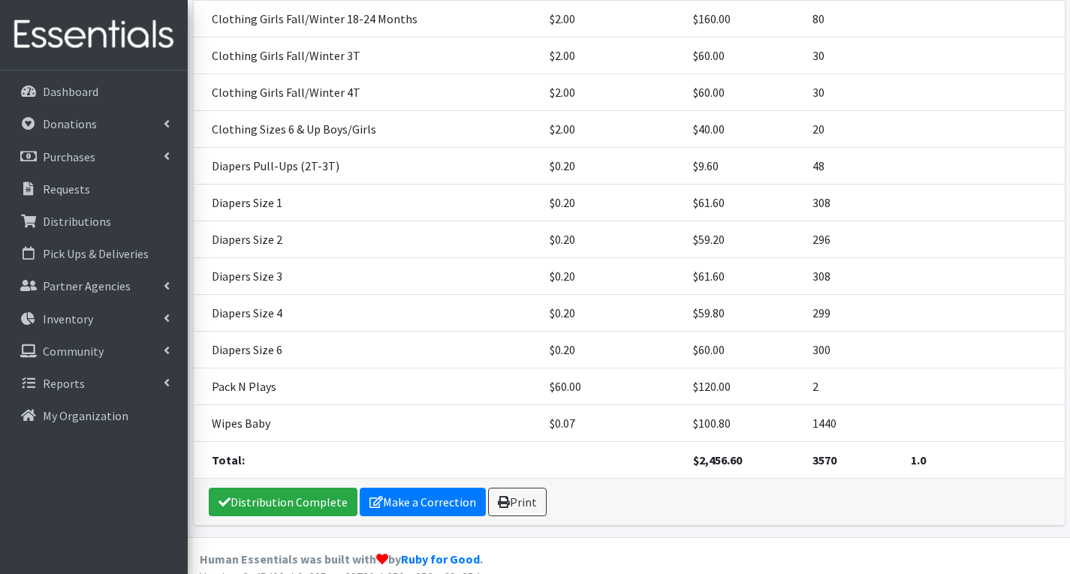
scroll to position [800, 0]
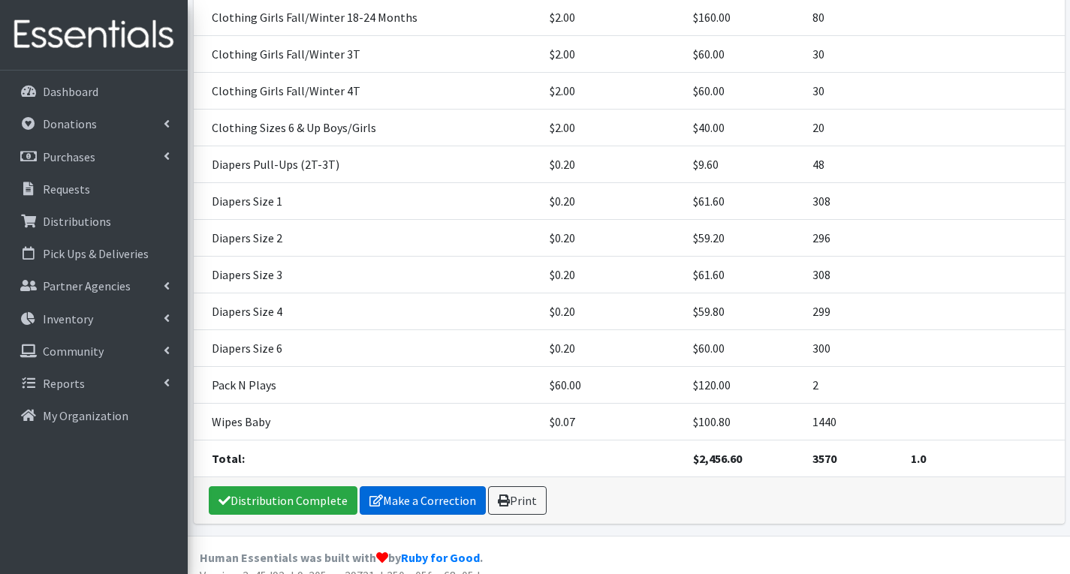
click at [408, 487] on link "Make a Correction" at bounding box center [423, 501] width 126 height 29
